Goal: Task Accomplishment & Management: Manage account settings

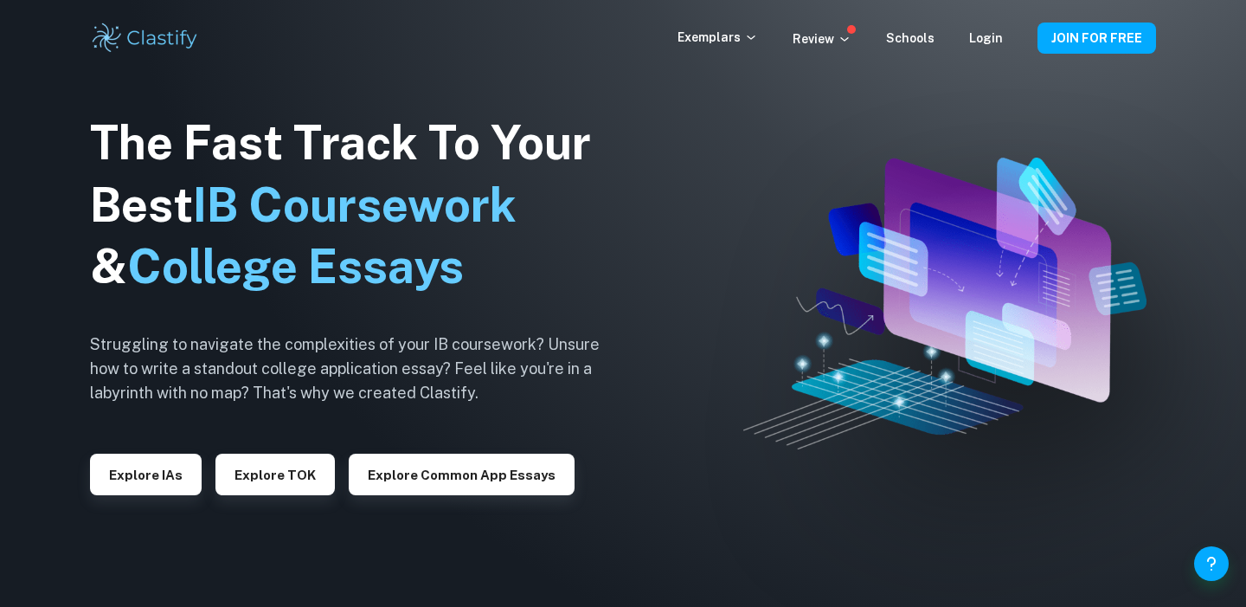
click at [991, 38] on link "Login" at bounding box center [986, 38] width 34 height 14
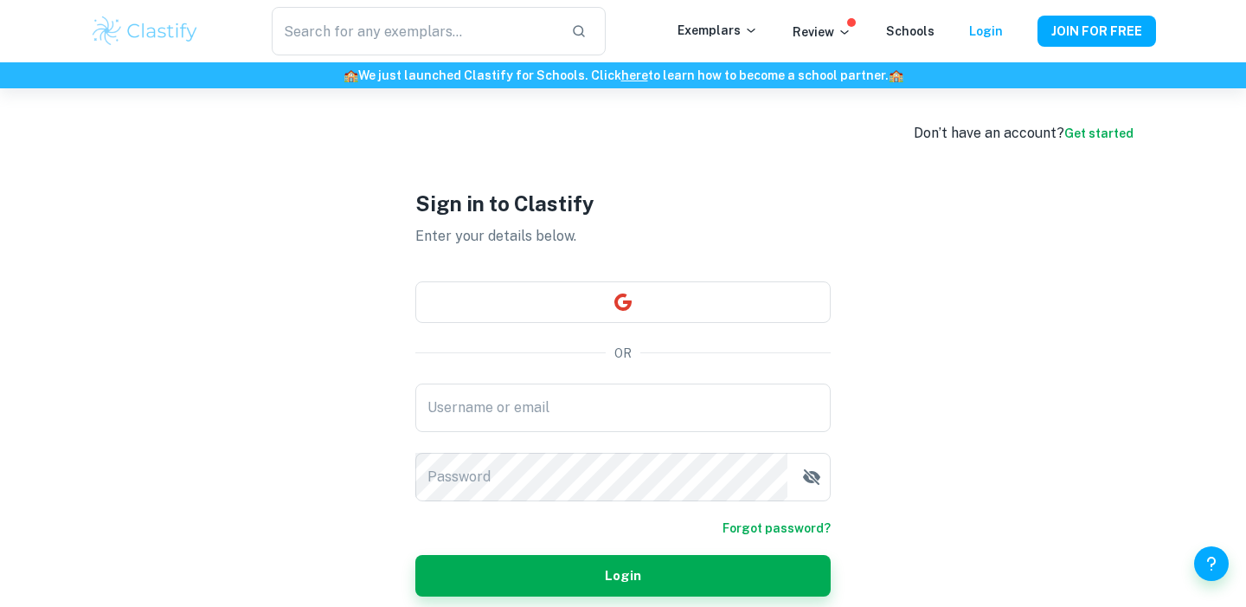
checkbox input "true"
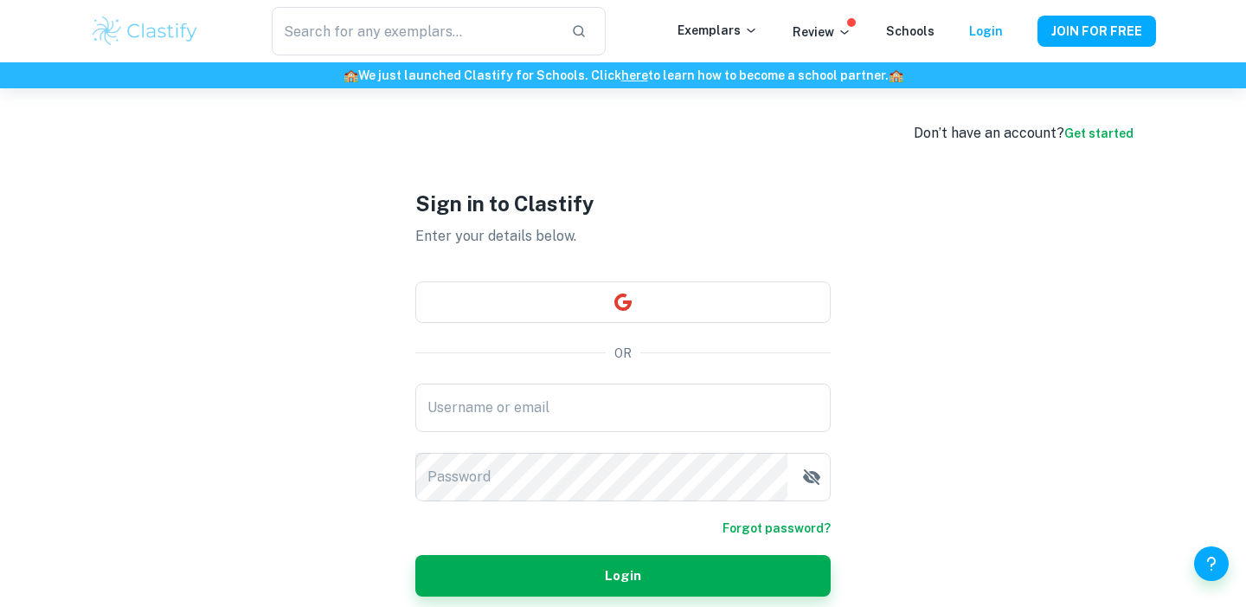
type input "[EMAIL_ADDRESS][DOMAIN_NAME]"
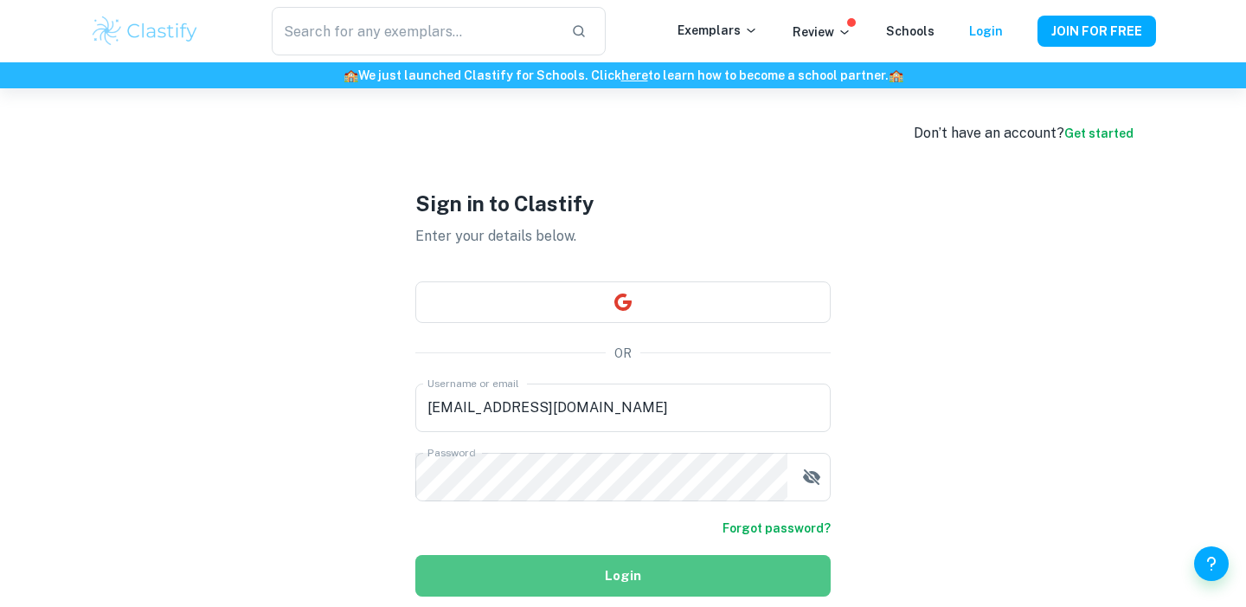
click at [497, 579] on button "Login" at bounding box center [622, 576] width 415 height 42
